Goal: Information Seeking & Learning: Learn about a topic

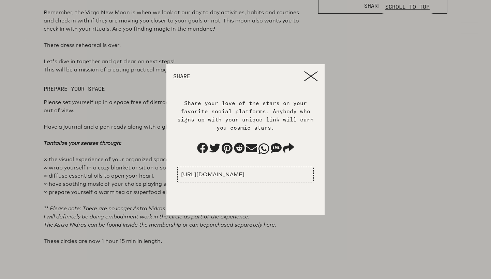
click at [310, 75] on icon at bounding box center [311, 76] width 14 height 10
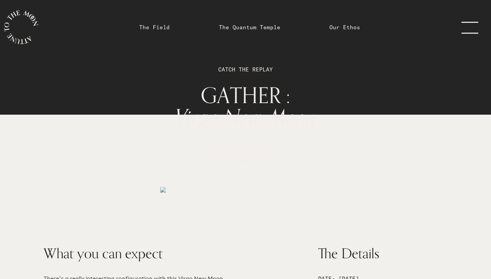
click at [158, 29] on link "The Field" at bounding box center [154, 27] width 31 height 8
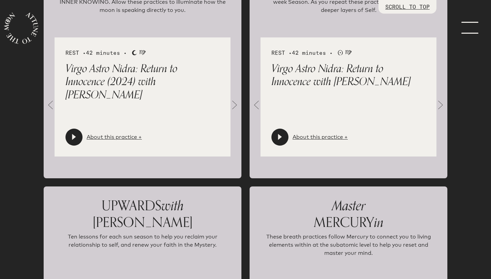
scroll to position [841, 0]
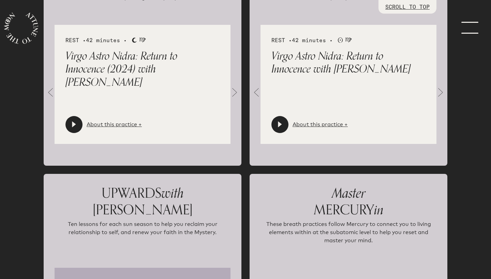
click at [278, 121] on icon at bounding box center [280, 124] width 4 height 6
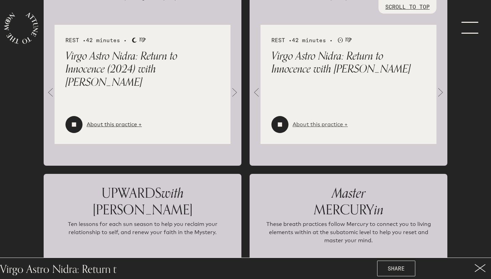
click at [304, 121] on link "About this practice +" at bounding box center [319, 125] width 55 height 8
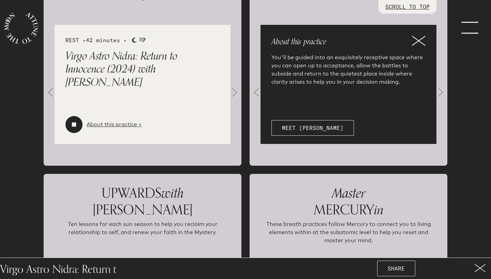
click at [415, 36] on icon at bounding box center [419, 41] width 14 height 10
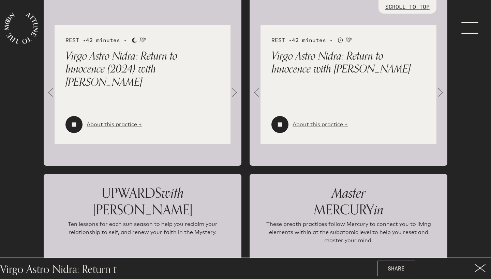
click at [309, 121] on link "About this practice +" at bounding box center [319, 125] width 55 height 8
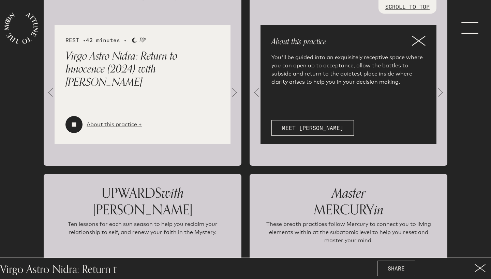
click at [418, 36] on icon at bounding box center [418, 40] width 13 height 9
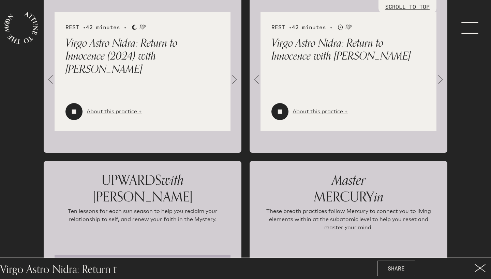
scroll to position [797, 0]
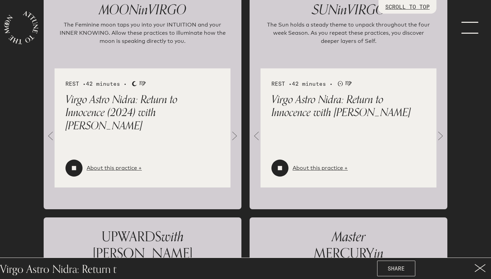
click at [256, 129] on span at bounding box center [256, 136] width 14 height 14
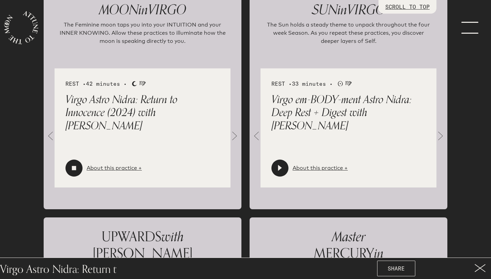
click at [256, 129] on span at bounding box center [256, 136] width 14 height 14
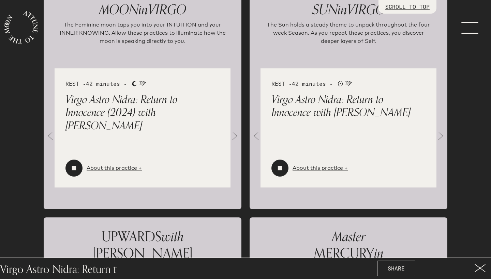
click at [256, 129] on span at bounding box center [256, 136] width 14 height 14
click at [283, 160] on div at bounding box center [279, 168] width 17 height 17
click at [309, 164] on link "About this practice +" at bounding box center [319, 168] width 55 height 8
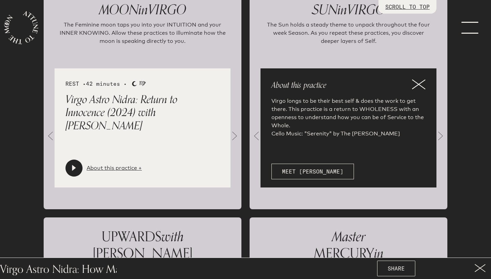
click at [417, 79] on icon at bounding box center [419, 84] width 14 height 10
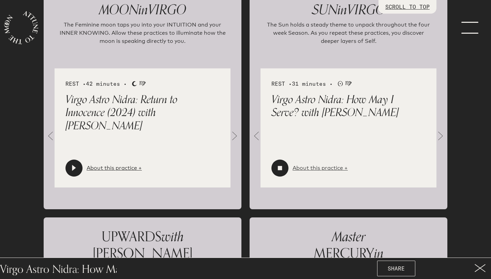
click at [315, 164] on link "About this practice +" at bounding box center [319, 168] width 55 height 8
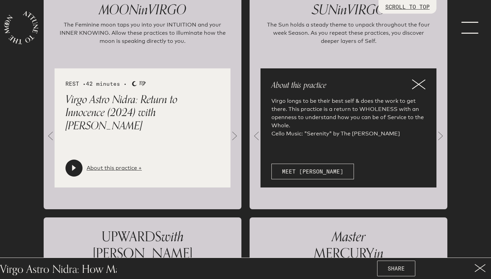
click at [256, 129] on span at bounding box center [256, 136] width 14 height 14
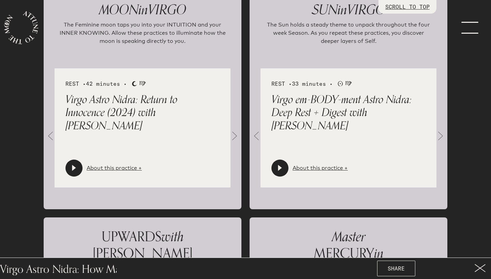
click at [281, 165] on icon at bounding box center [279, 168] width 7 height 7
click at [330, 164] on link "About this practice +" at bounding box center [319, 168] width 55 height 8
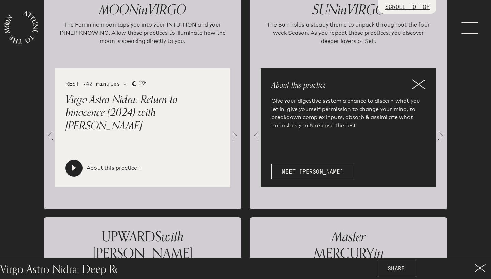
click at [255, 129] on span at bounding box center [256, 136] width 14 height 14
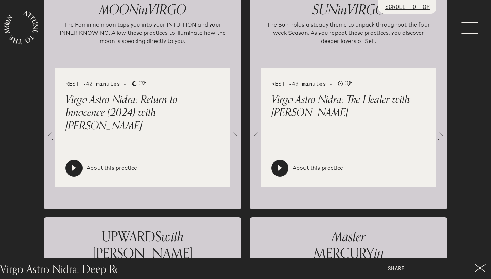
click at [283, 160] on div at bounding box center [279, 168] width 17 height 17
click at [315, 164] on link "About this practice +" at bounding box center [319, 168] width 55 height 8
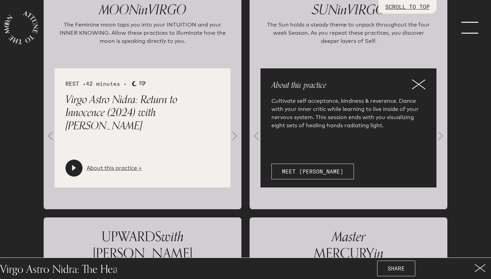
click at [480, 267] on icon at bounding box center [479, 268] width 11 height 8
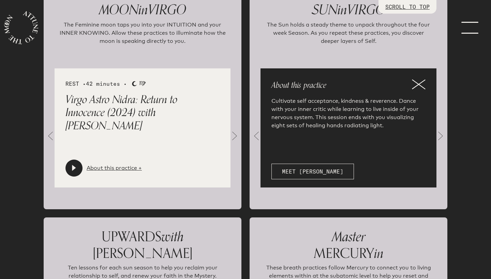
click at [256, 129] on span at bounding box center [256, 136] width 14 height 14
